Goal: Task Accomplishment & Management: Manage account settings

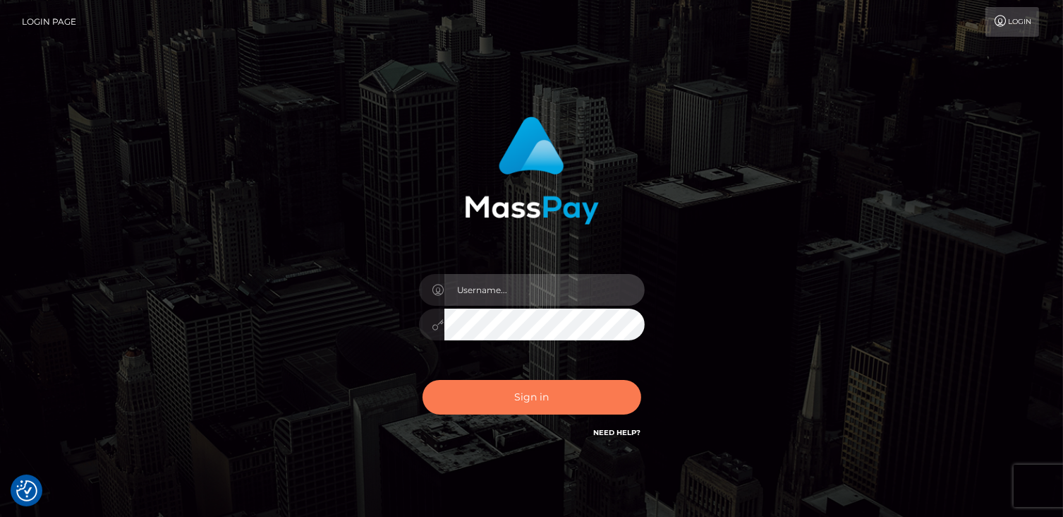
type input "catalinad"
click at [549, 403] on button "Sign in" at bounding box center [532, 397] width 219 height 35
type input "catalinad"
click at [572, 409] on button "Sign in" at bounding box center [532, 397] width 219 height 35
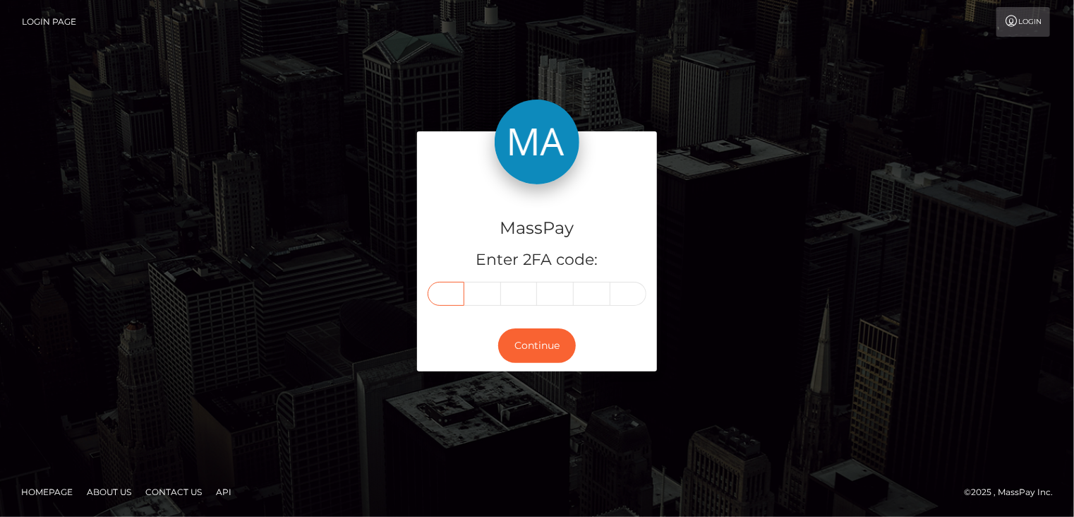
click at [442, 294] on input "text" at bounding box center [446, 294] width 37 height 24
type input "9"
type input "5"
type input "1"
type input "4"
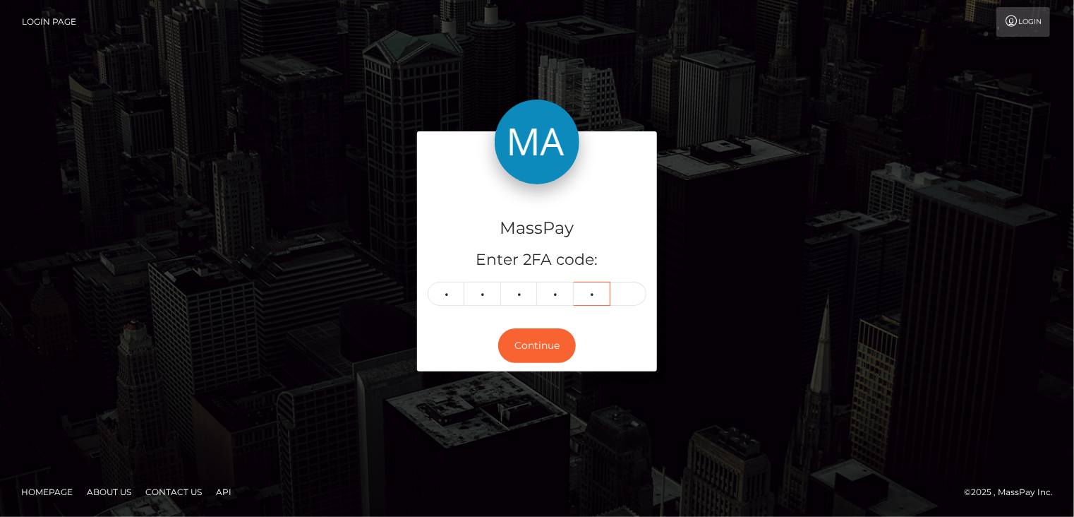
type input "3"
type input "8"
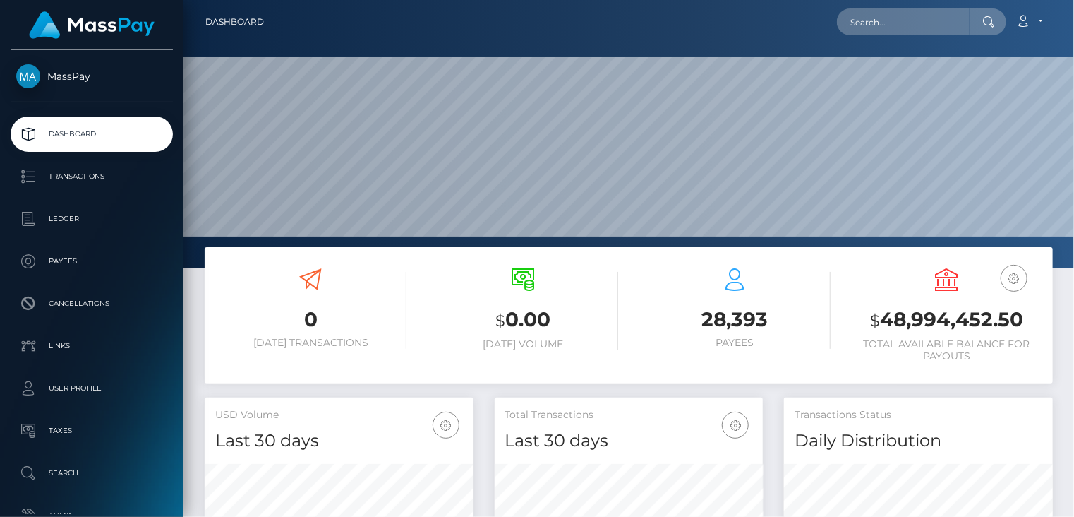
scroll to position [386, 268]
paste input "poact_Jj71R16ytg2b"
type input "poact_Jj71R16ytg2b"
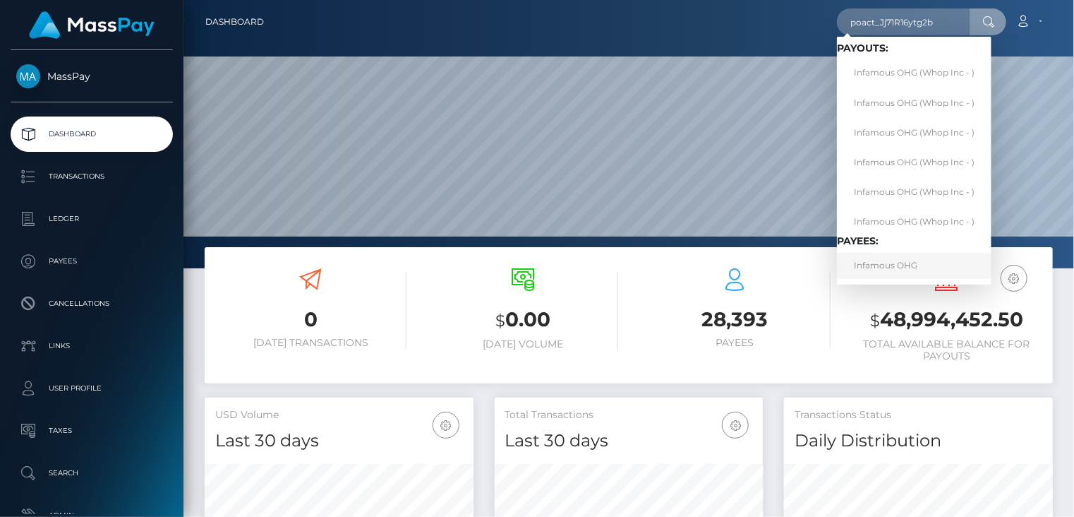
click at [898, 263] on link "Infamous OHG" at bounding box center [914, 266] width 155 height 26
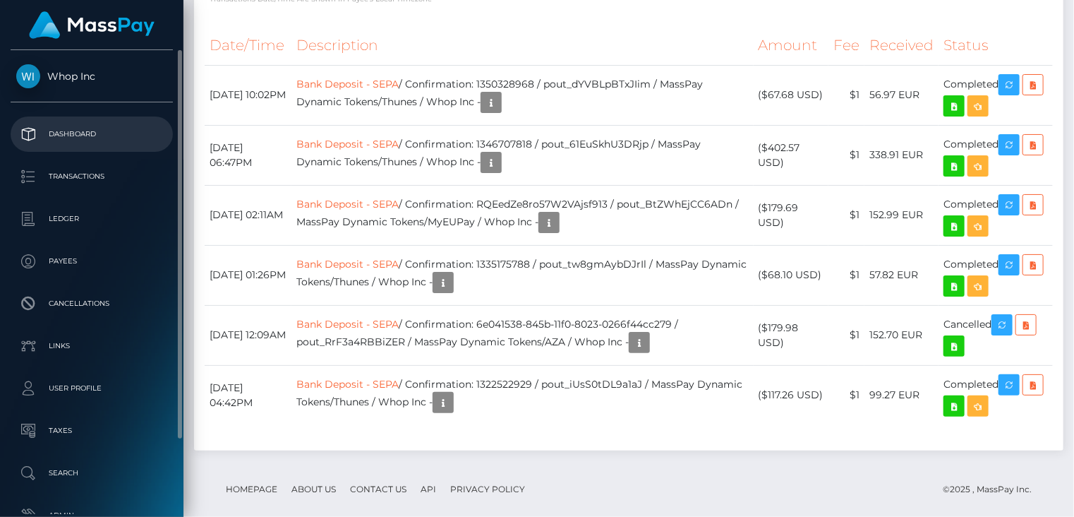
scroll to position [169, 268]
